Goal: Transaction & Acquisition: Obtain resource

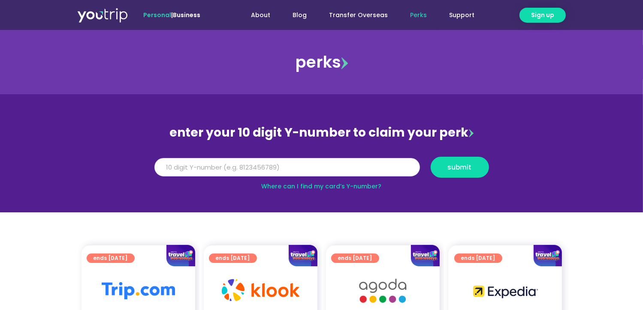
click at [312, 159] on input "Y Number" at bounding box center [286, 167] width 265 height 19
click at [463, 169] on span "submit" at bounding box center [460, 167] width 24 height 6
drag, startPoint x: 214, startPoint y: 188, endPoint x: 239, endPoint y: 196, distance: 26.7
click at [214, 188] on div "Where can I find my card’s Y-number?" at bounding box center [321, 186] width 343 height 9
click at [248, 170] on input "0129191996" at bounding box center [286, 167] width 265 height 19
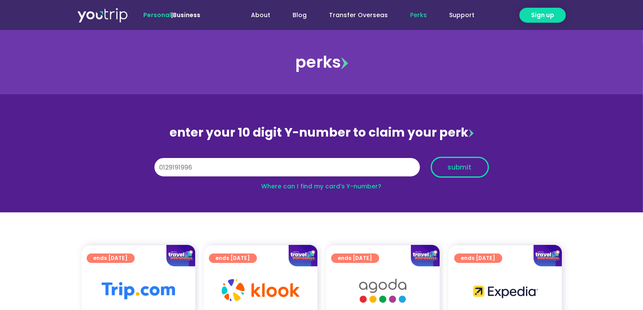
click at [454, 164] on span "submit" at bounding box center [460, 167] width 24 height 6
click at [394, 161] on input "0129191996" at bounding box center [286, 167] width 265 height 19
click at [371, 167] on input "0129191996" at bounding box center [286, 167] width 265 height 19
type input "0"
click at [259, 190] on div "Where can I find my card’s Y-number?" at bounding box center [321, 186] width 343 height 9
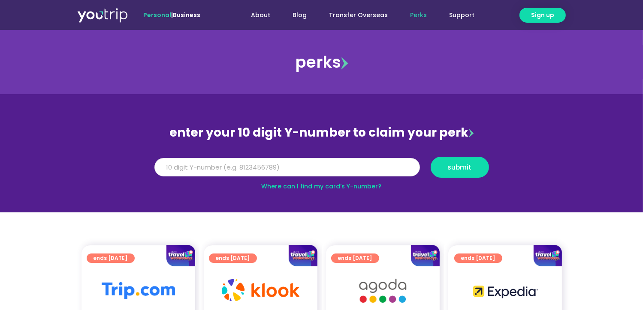
click at [271, 166] on input "Y Number" at bounding box center [286, 167] width 265 height 19
click at [473, 169] on span "submit" at bounding box center [460, 167] width 44 height 6
click at [164, 167] on input "0129191996" at bounding box center [286, 167] width 265 height 19
type input "8129191996"
click at [443, 163] on button "submit" at bounding box center [460, 167] width 58 height 21
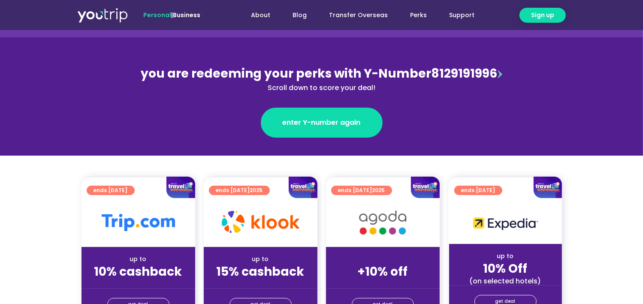
scroll to position [86, 0]
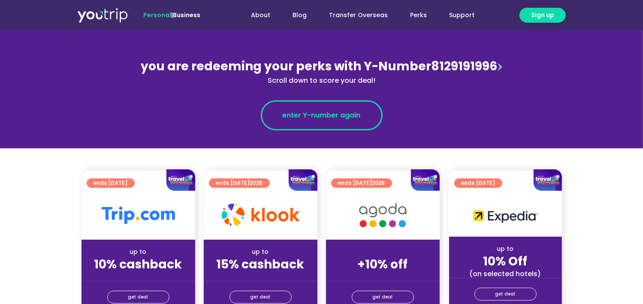
click at [350, 113] on span "enter Y-number again" at bounding box center [322, 115] width 78 height 10
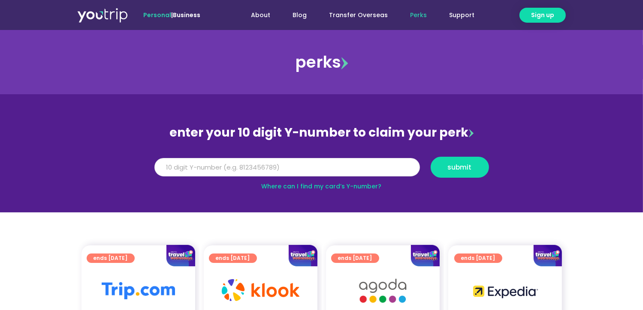
click at [308, 166] on input "Y Number" at bounding box center [286, 167] width 265 height 19
click at [308, 169] on input "81292" at bounding box center [286, 167] width 265 height 19
click at [175, 165] on input "8129291996" at bounding box center [286, 167] width 265 height 19
type input "8129191996"
click at [452, 167] on span "submit" at bounding box center [460, 167] width 24 height 6
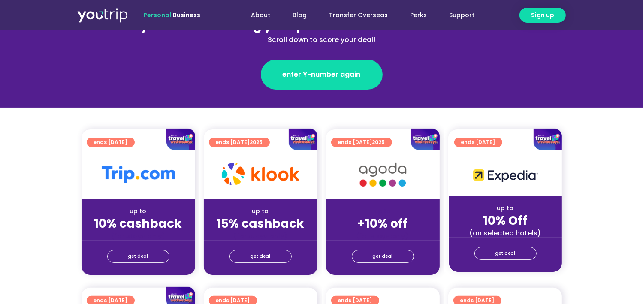
scroll to position [129, 0]
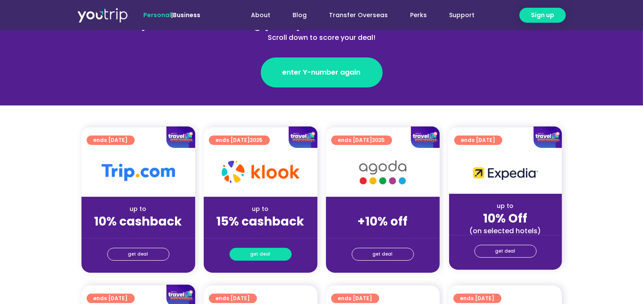
click at [262, 253] on span "get deal" at bounding box center [260, 254] width 20 height 12
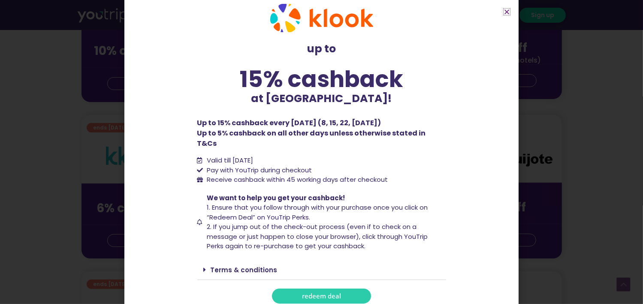
scroll to position [300, 0]
click at [307, 293] on span "redeem deal" at bounding box center [321, 296] width 39 height 6
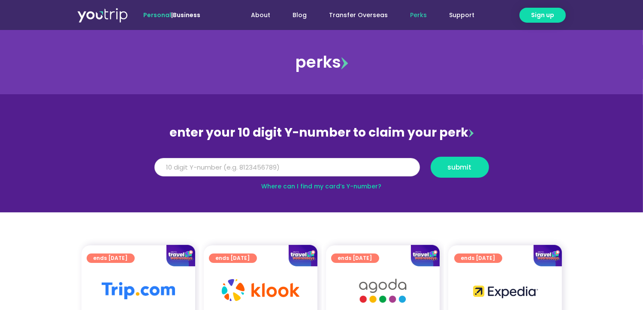
click at [346, 169] on input "Y Number" at bounding box center [286, 167] width 265 height 19
click at [346, 170] on input "Y Number" at bounding box center [286, 167] width 265 height 19
type input "8129191996"
click at [461, 164] on span "submit" at bounding box center [460, 167] width 24 height 6
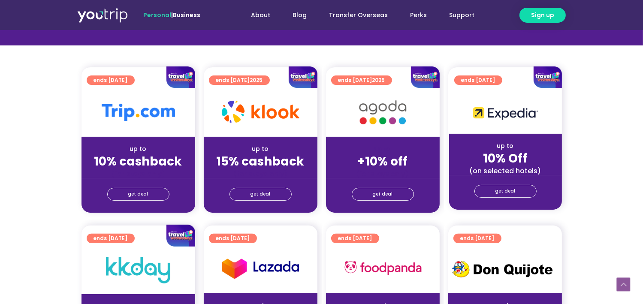
scroll to position [214, 0]
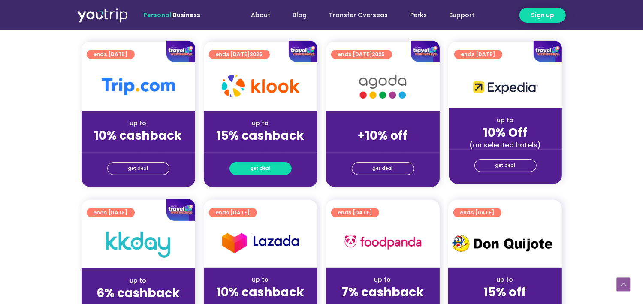
click at [257, 166] on span "get deal" at bounding box center [260, 169] width 20 height 12
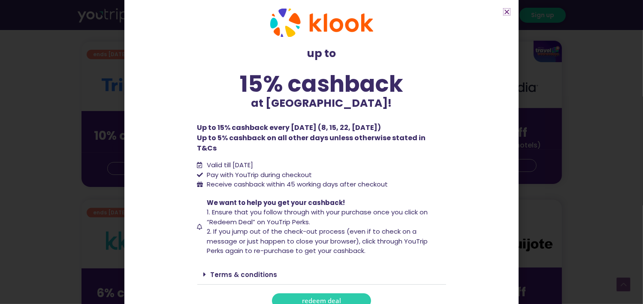
scroll to position [13, 0]
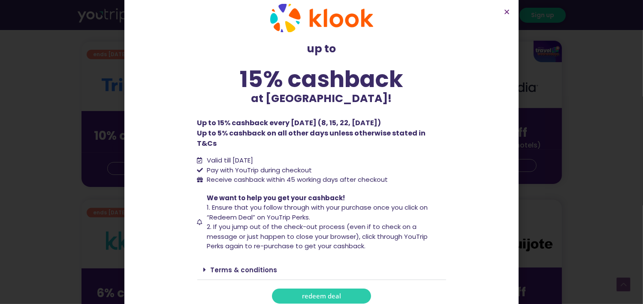
click at [331, 293] on span "redeem deal" at bounding box center [321, 296] width 39 height 6
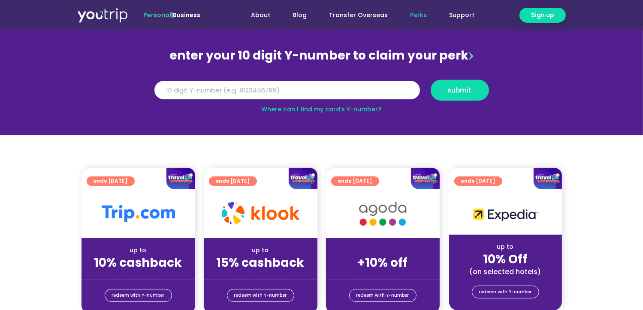
scroll to position [86, 0]
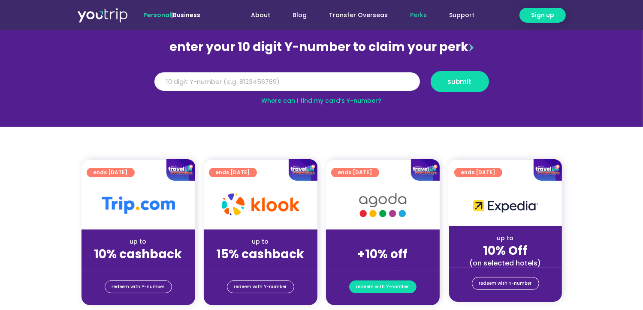
click at [389, 288] on span "redeem with Y-number" at bounding box center [382, 287] width 53 height 12
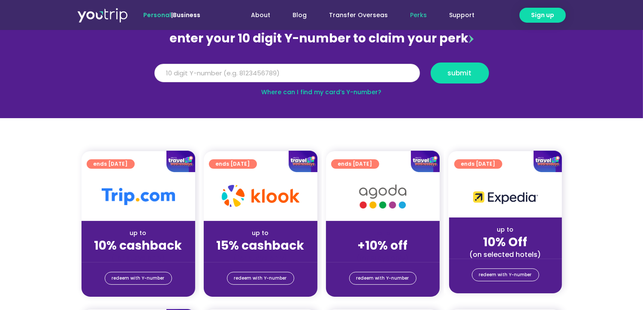
click at [289, 67] on input "Y Number" at bounding box center [286, 73] width 265 height 19
type input "8129191996"
click at [453, 72] on span "submit" at bounding box center [460, 73] width 24 height 6
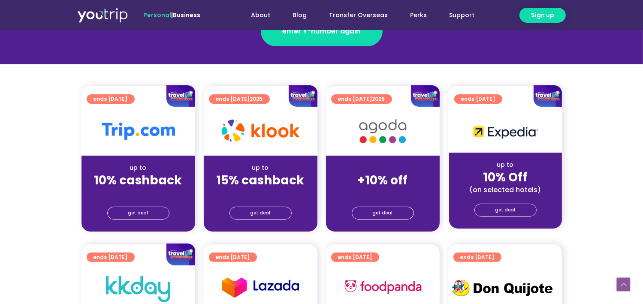
scroll to position [172, 0]
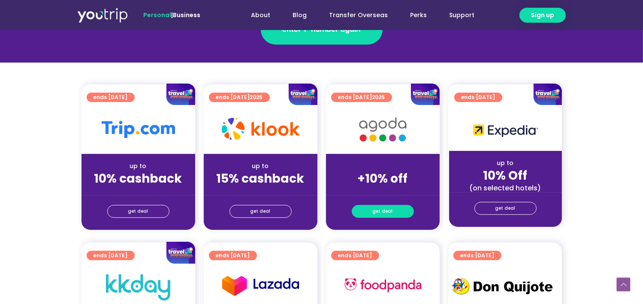
click at [382, 212] on span "get deal" at bounding box center [383, 211] width 20 height 12
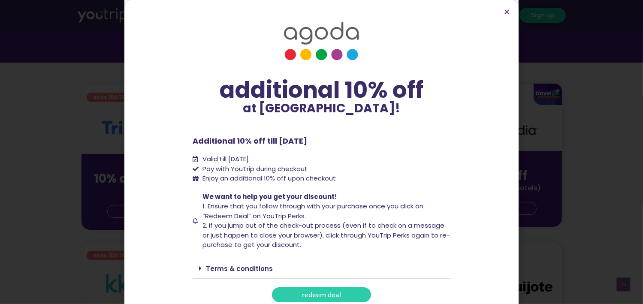
click at [328, 293] on span "redeem deal" at bounding box center [321, 295] width 39 height 6
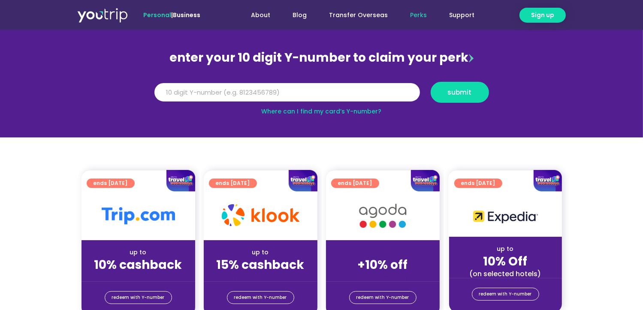
scroll to position [86, 0]
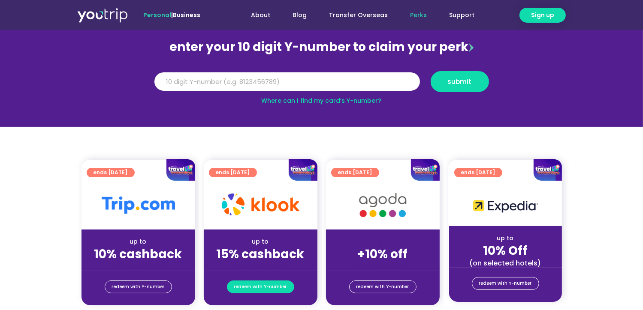
click at [251, 289] on span "redeem with Y-number" at bounding box center [260, 287] width 53 height 12
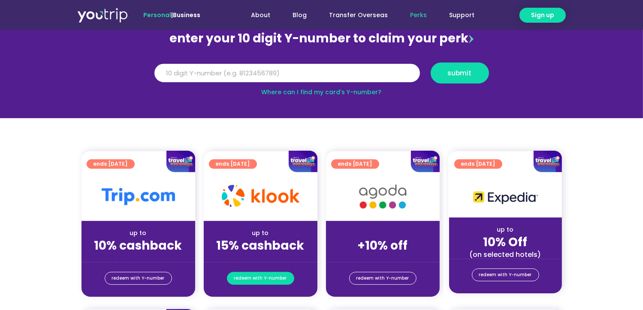
click at [252, 280] on span "redeem with Y-number" at bounding box center [260, 279] width 53 height 12
click at [257, 74] on input "Y Number" at bounding box center [286, 73] width 265 height 19
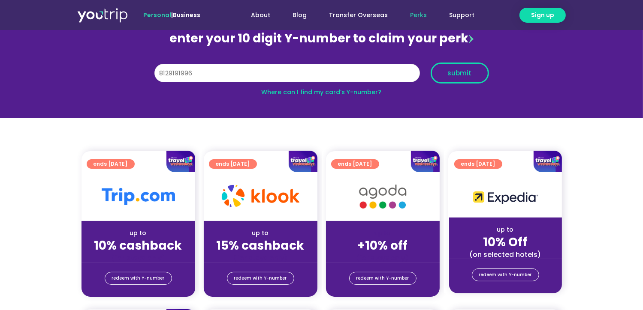
type input "8129191996"
click at [459, 63] on button "submit" at bounding box center [460, 73] width 58 height 21
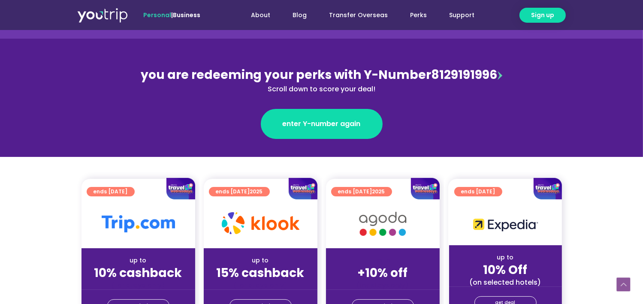
scroll to position [172, 0]
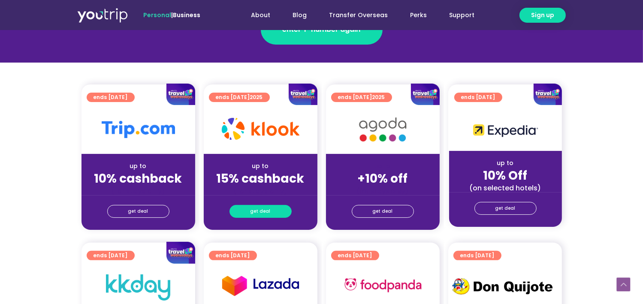
click at [256, 214] on span "get deal" at bounding box center [260, 211] width 20 height 12
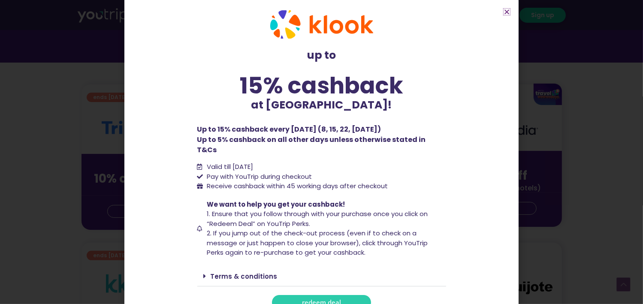
scroll to position [13, 0]
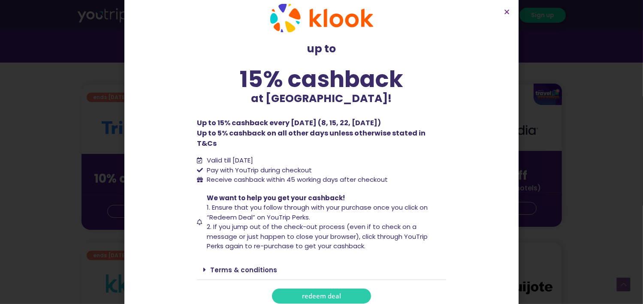
click at [310, 293] on span "redeem deal" at bounding box center [321, 296] width 39 height 6
